Goal: Navigation & Orientation: Find specific page/section

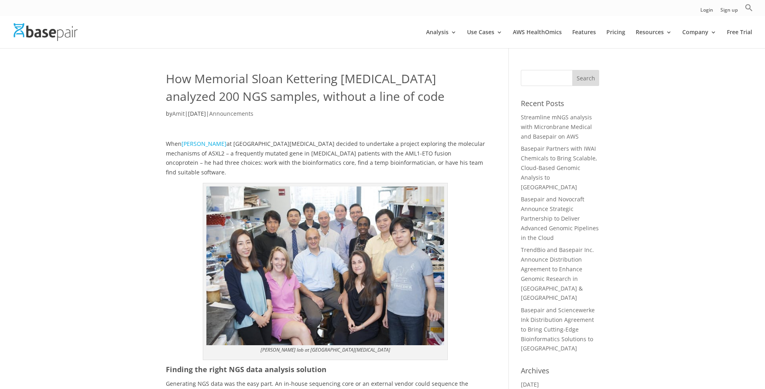
scroll to position [2, 0]
click at [62, 31] on img at bounding box center [46, 31] width 64 height 17
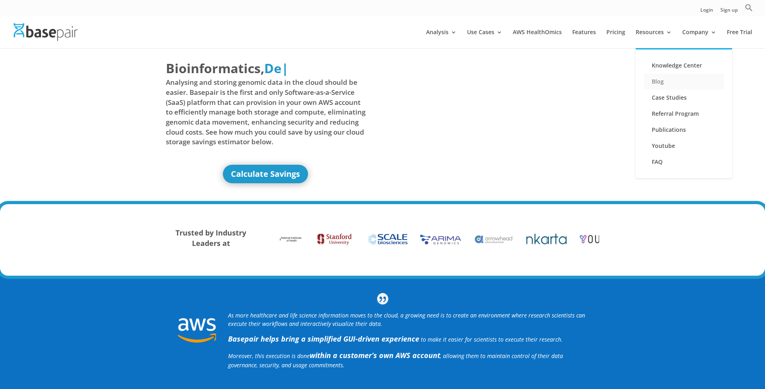
click at [659, 77] on link "Blog" at bounding box center [684, 82] width 80 height 16
